Goal: Information Seeking & Learning: Understand process/instructions

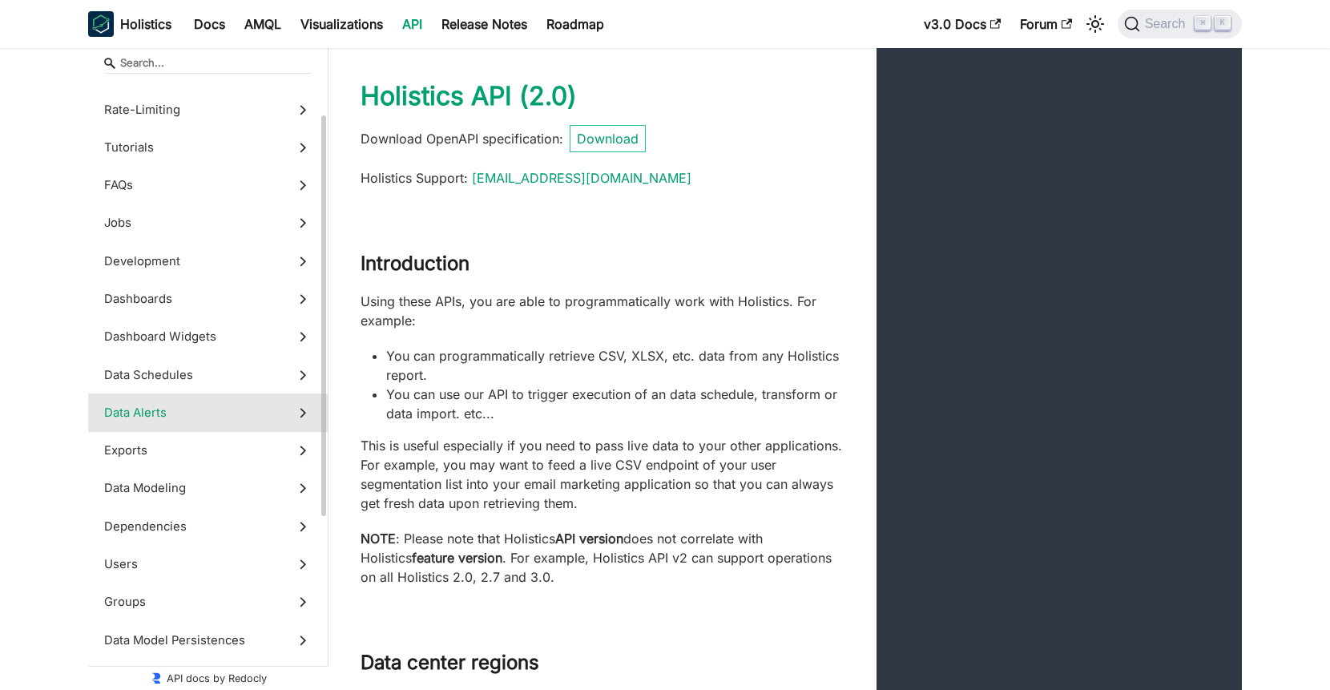
scroll to position [157, 0]
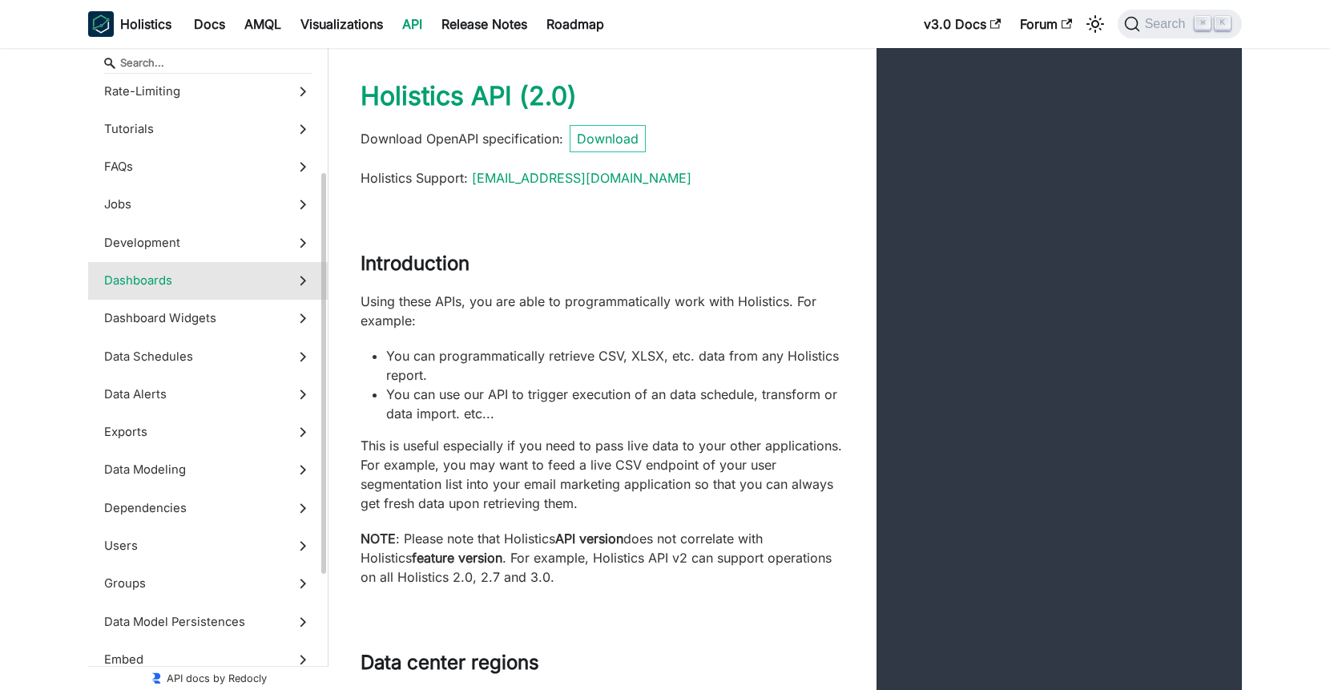
click at [217, 298] on label "Dashboards" at bounding box center [208, 281] width 240 height 38
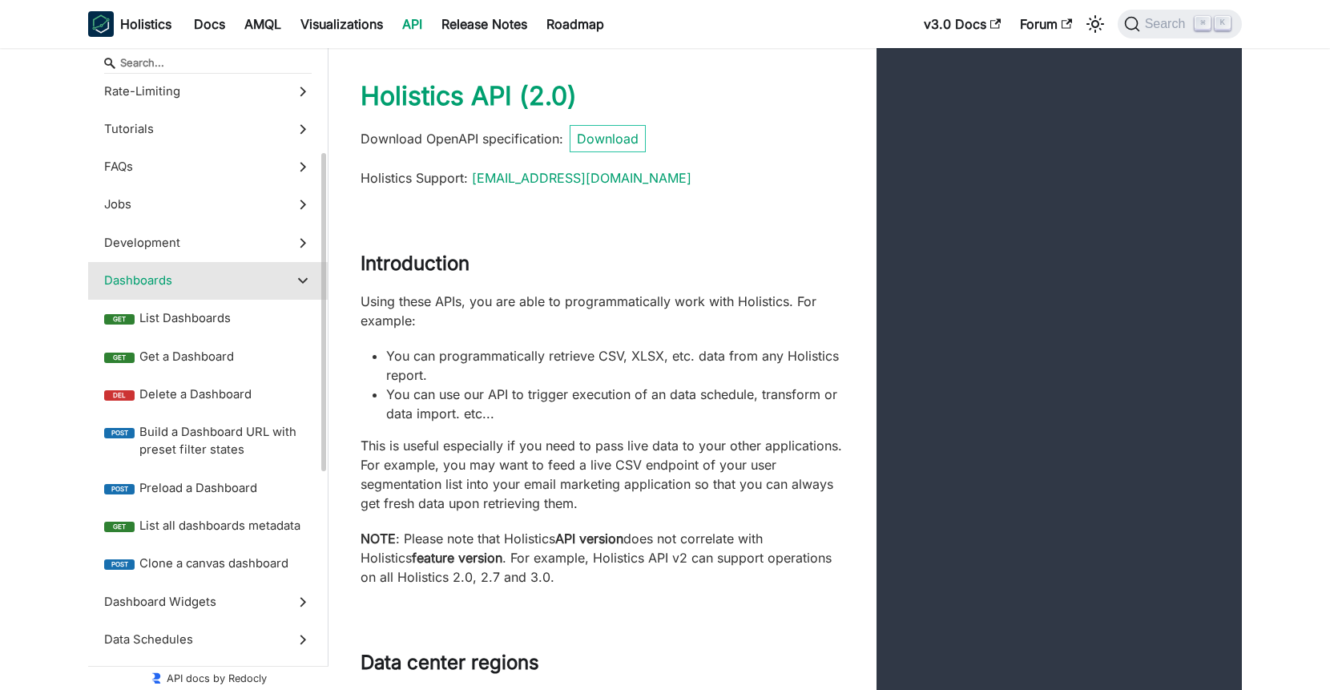
scroll to position [29270, 0]
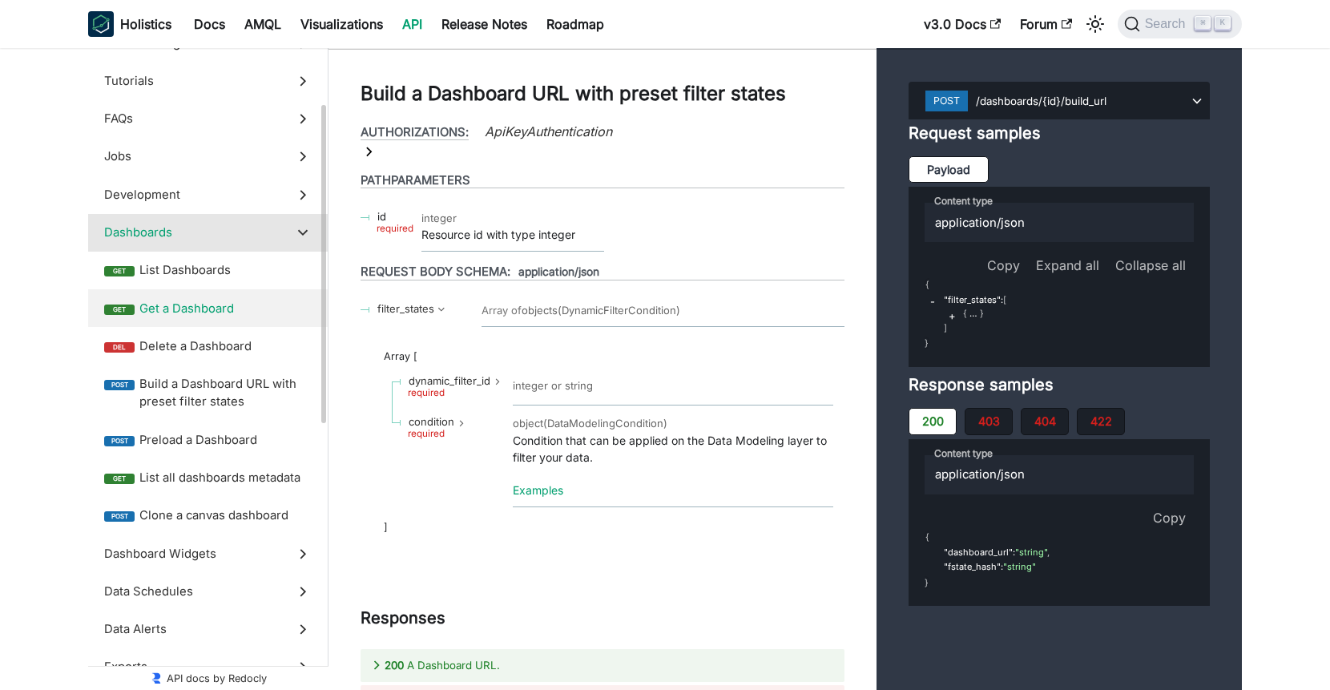
click at [202, 302] on span "Get a Dashboard" at bounding box center [225, 309] width 172 height 18
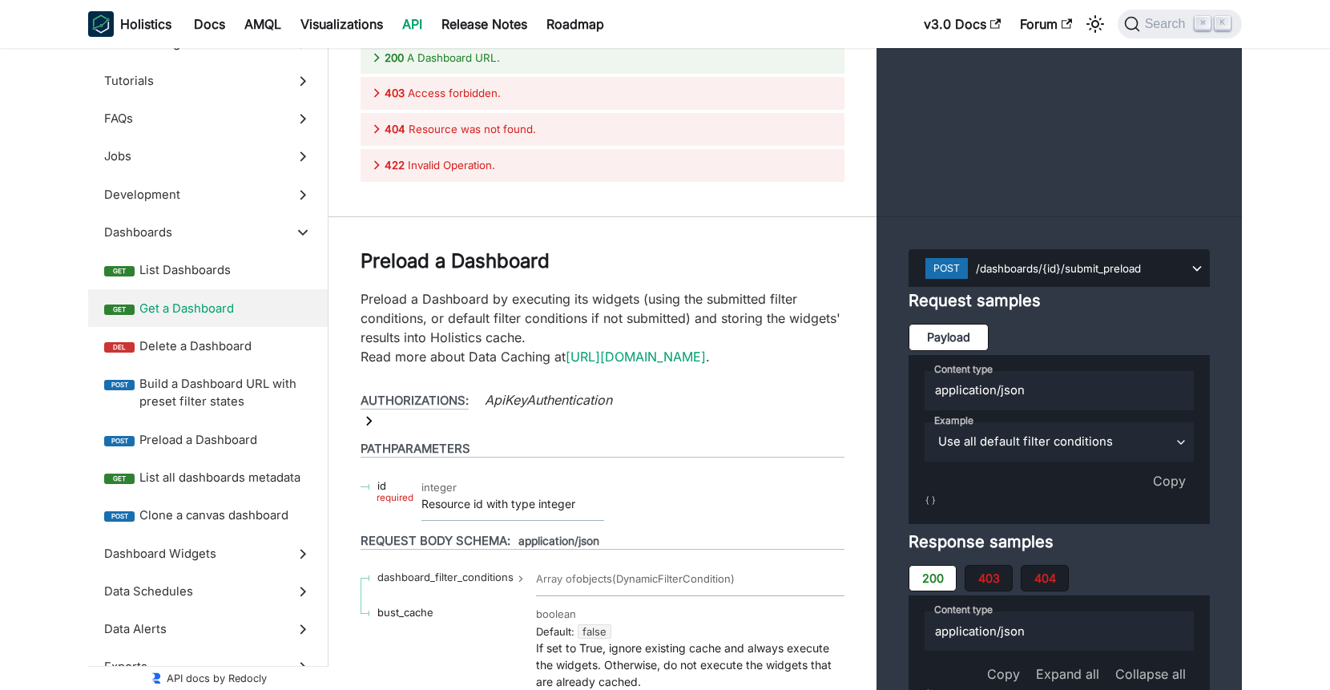
scroll to position [30384, 0]
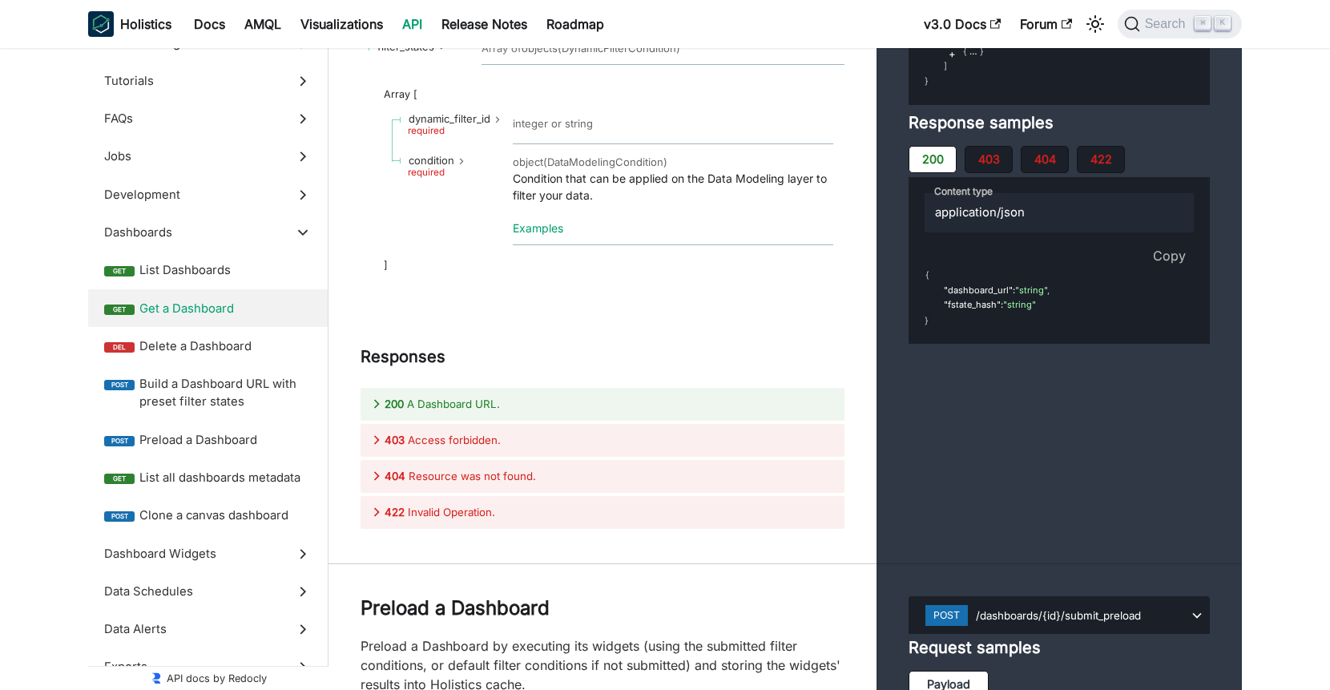
scroll to position [30425, 0]
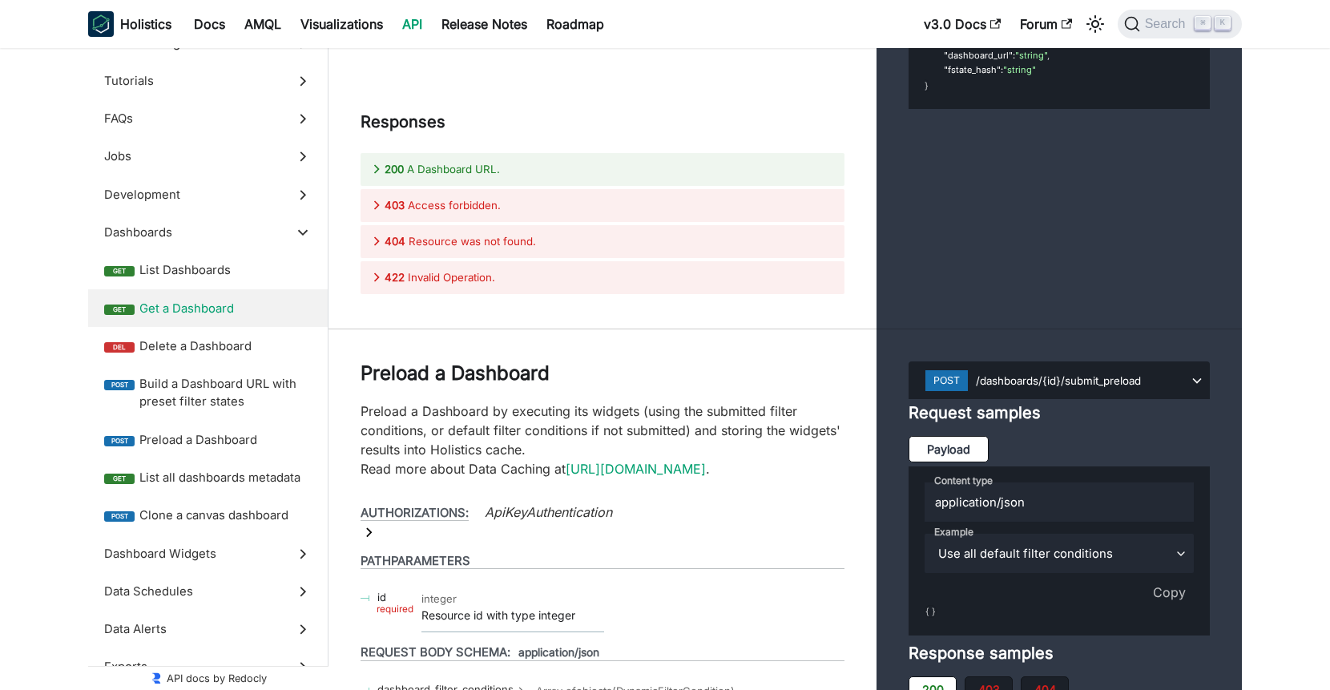
scroll to position [30640, 0]
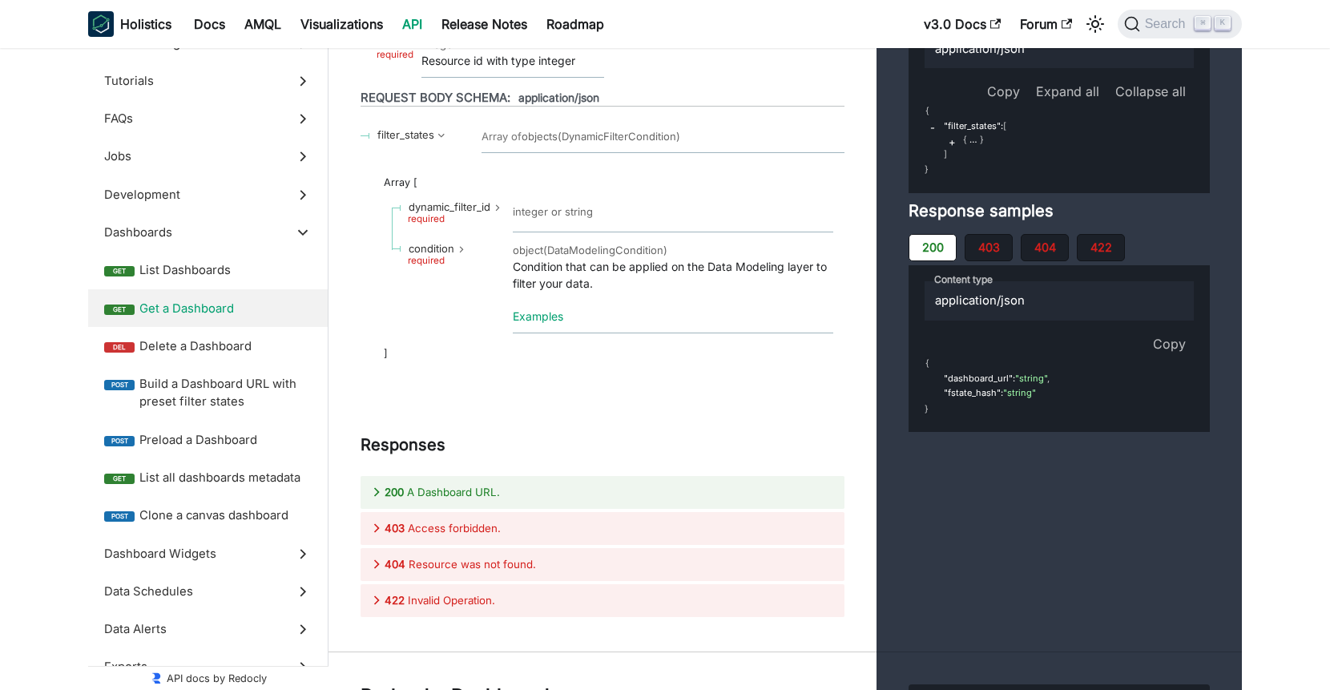
scroll to position [30336, 0]
drag, startPoint x: 505, startPoint y: 291, endPoint x: 548, endPoint y: 292, distance: 42.5
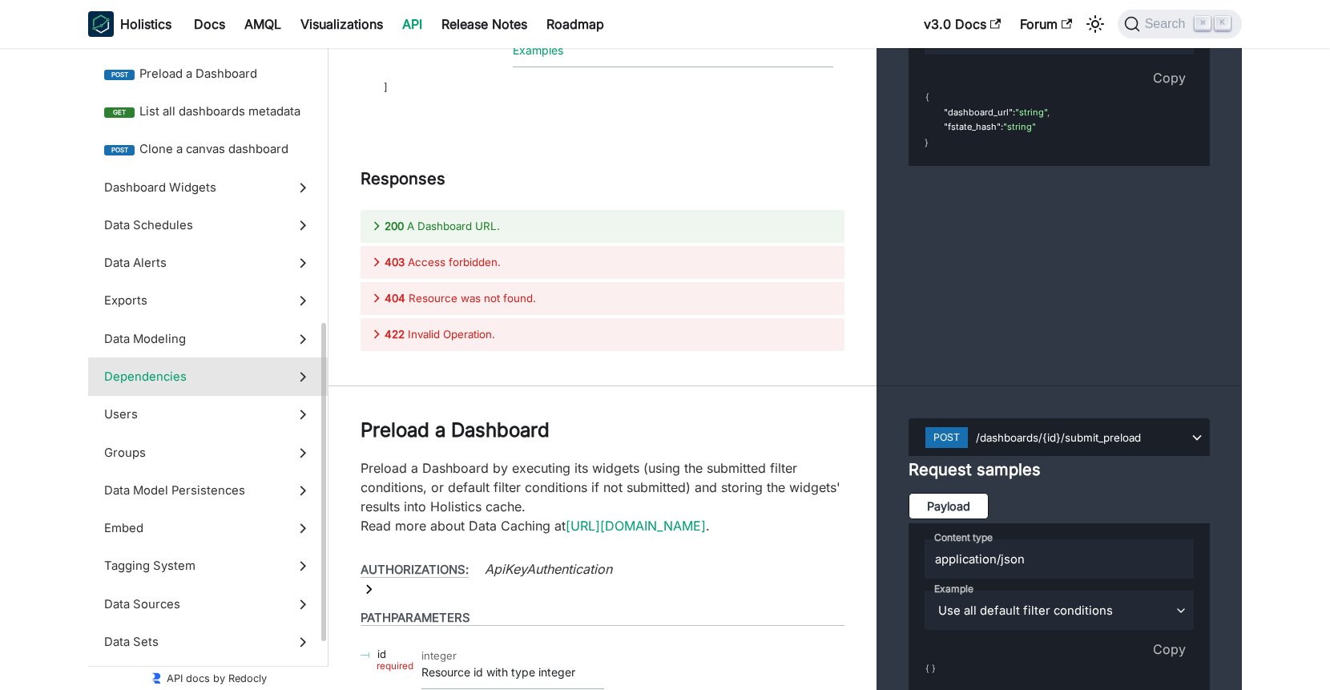
scroll to position [551, 0]
